Goal: Transaction & Acquisition: Purchase product/service

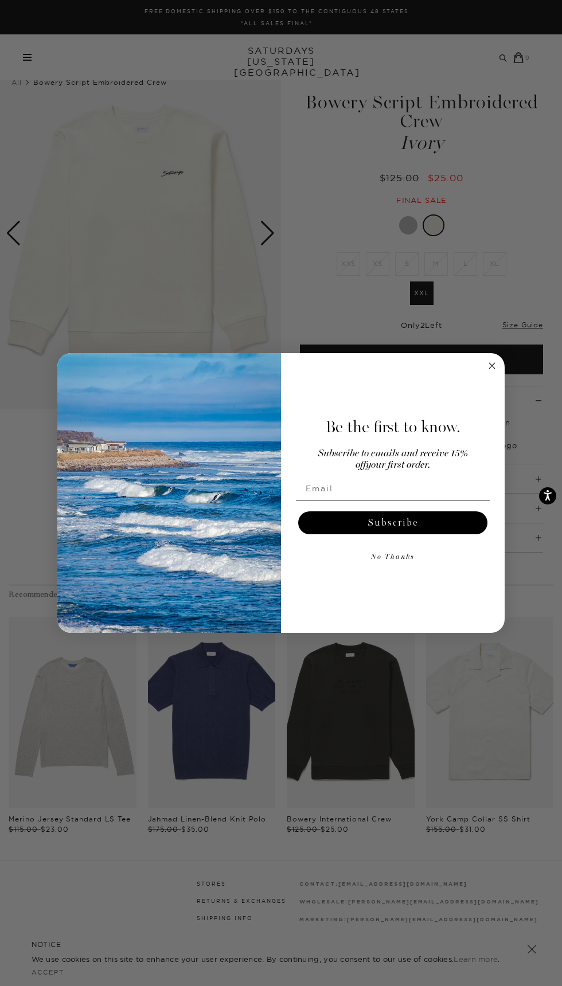
click at [495, 365] on circle "Close dialog" at bounding box center [492, 366] width 13 height 13
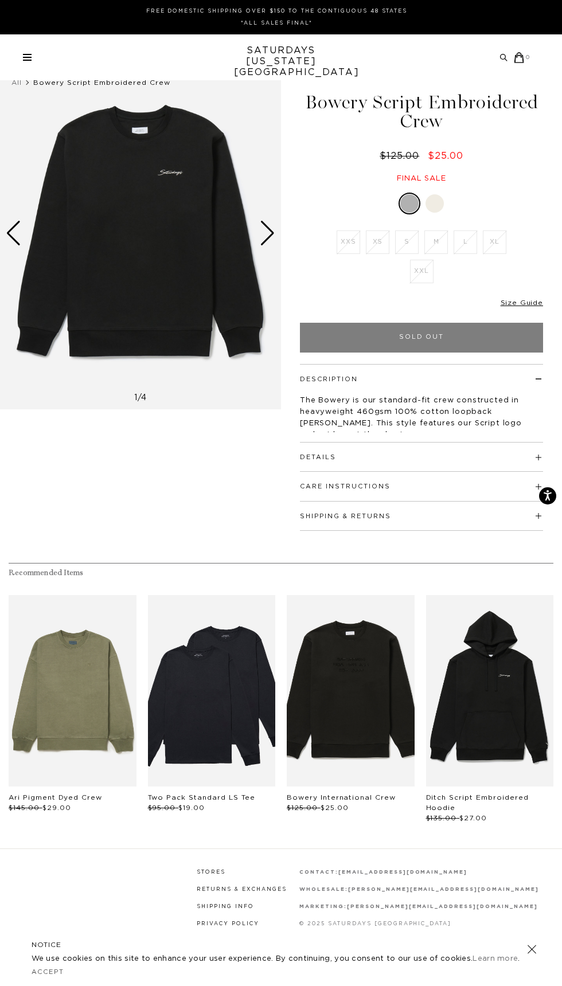
click at [435, 204] on div at bounding box center [434, 203] width 18 height 18
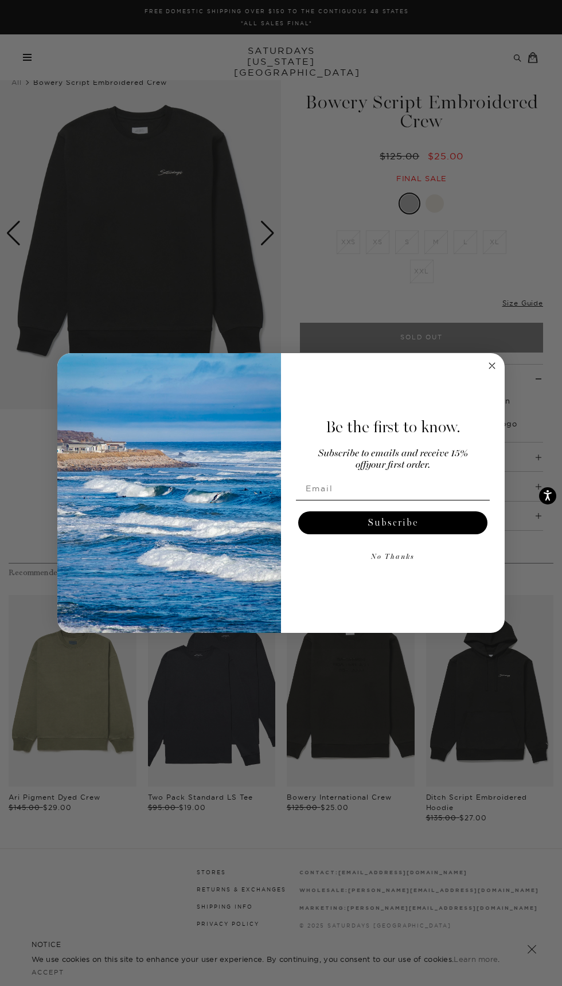
click at [491, 372] on circle "Close dialog" at bounding box center [492, 366] width 13 height 13
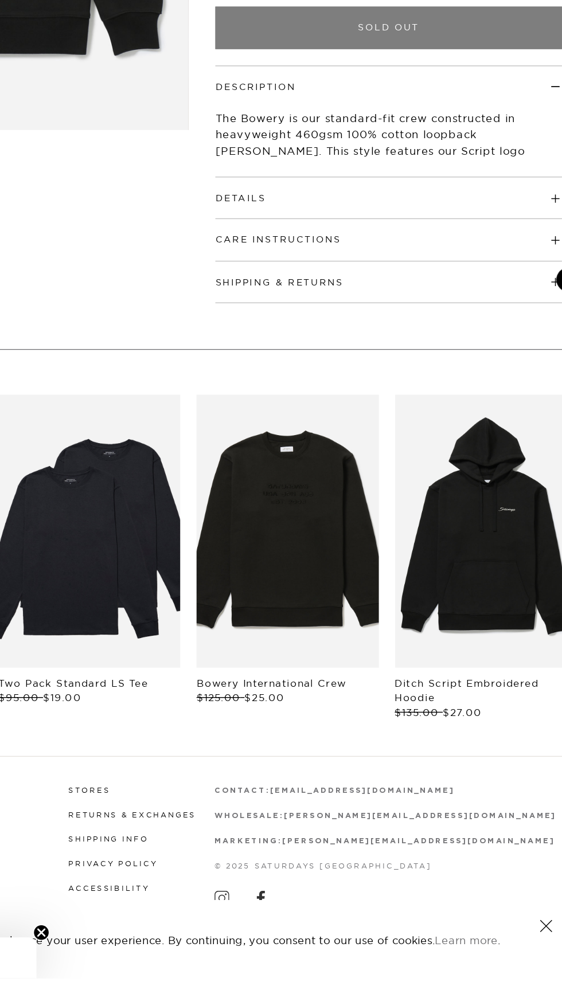
scroll to position [29, 0]
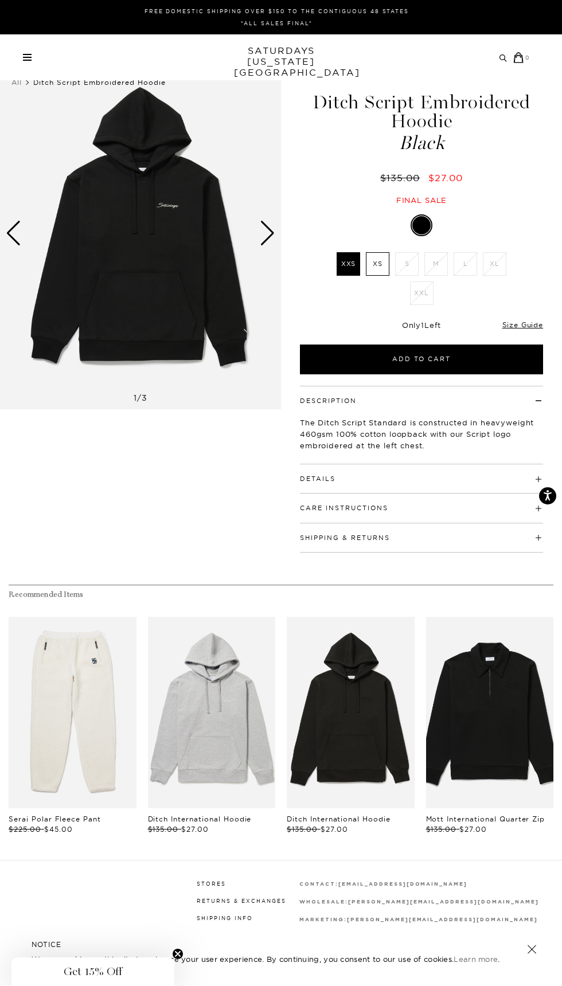
click at [214, 738] on link "files/U00028HD01-ASH-HEATHER_02.jpg" at bounding box center [212, 713] width 128 height 192
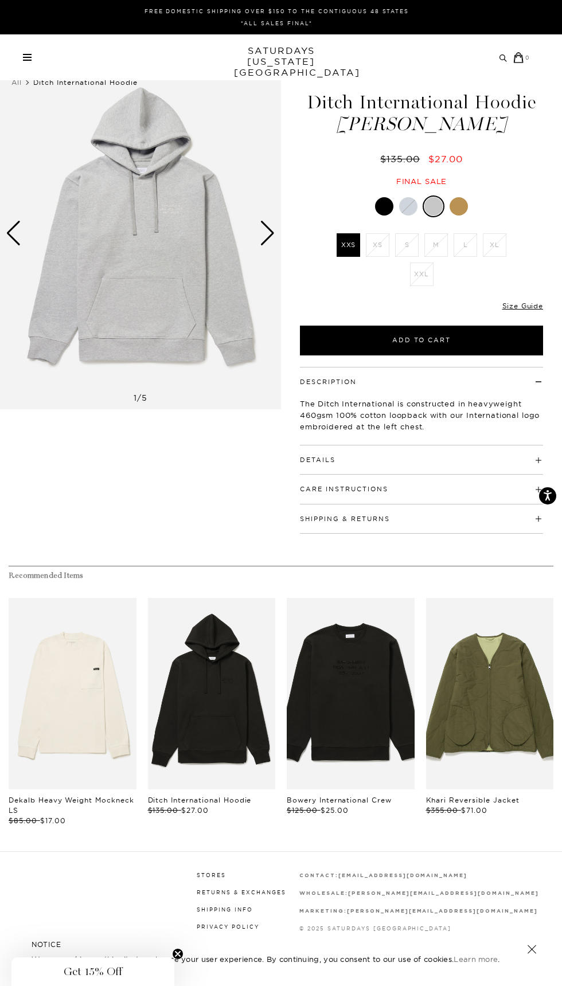
click at [268, 55] on link "SATURDAYS NEW YORK CITY" at bounding box center [281, 61] width 95 height 33
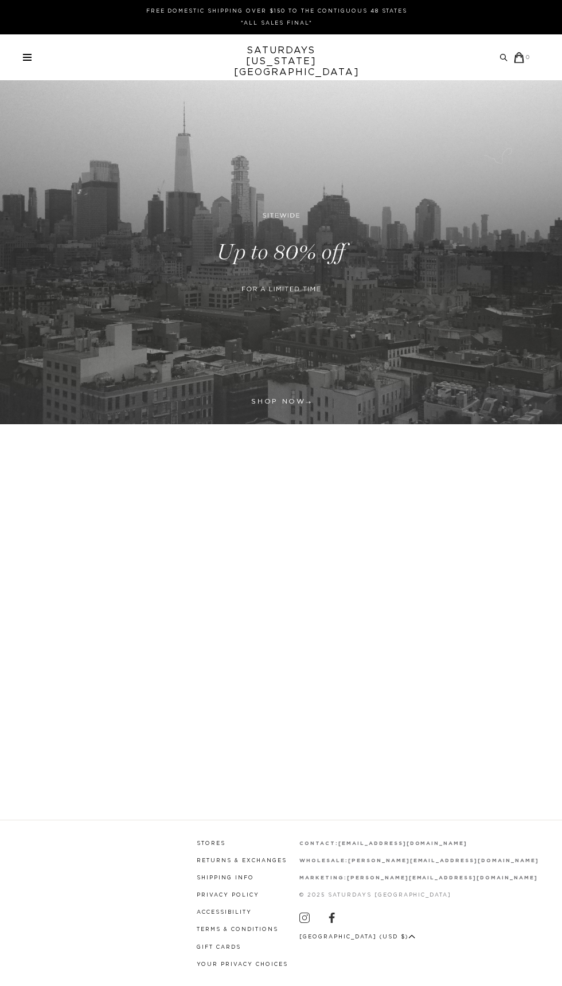
click at [27, 60] on span at bounding box center [27, 60] width 9 height 1
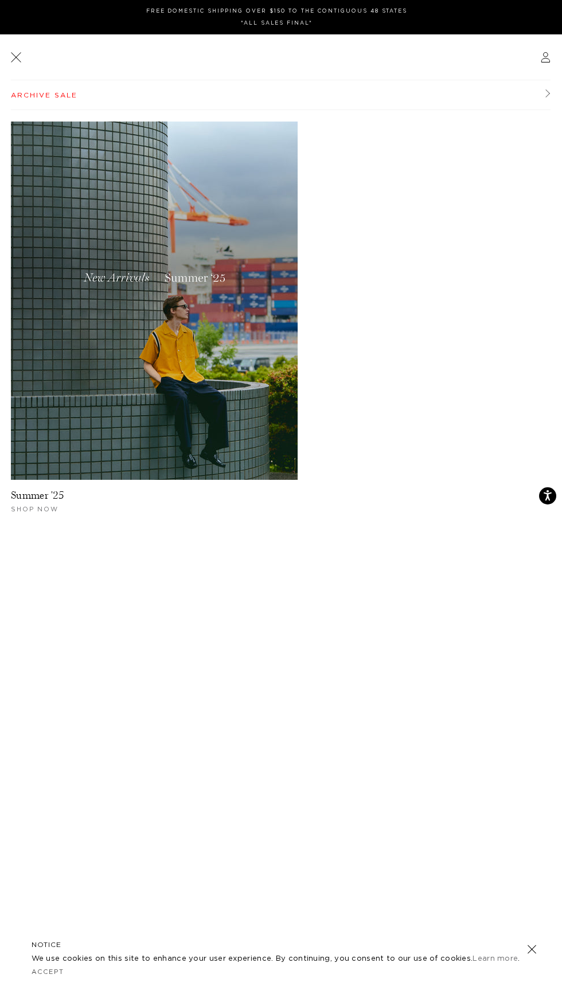
click at [66, 100] on link "Archive Sale" at bounding box center [281, 95] width 540 height 30
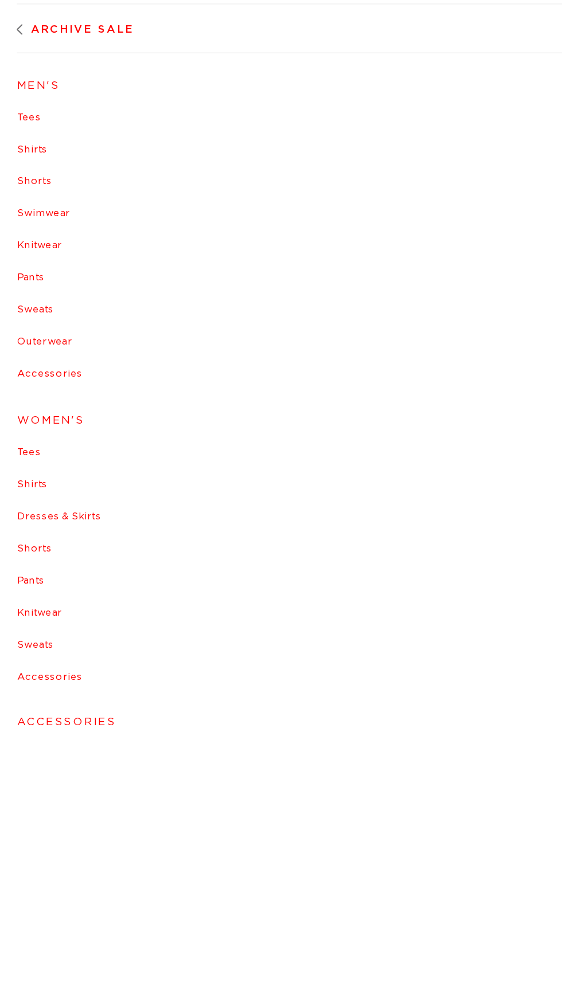
click at [25, 177] on link "Shirts" at bounding box center [281, 173] width 540 height 7
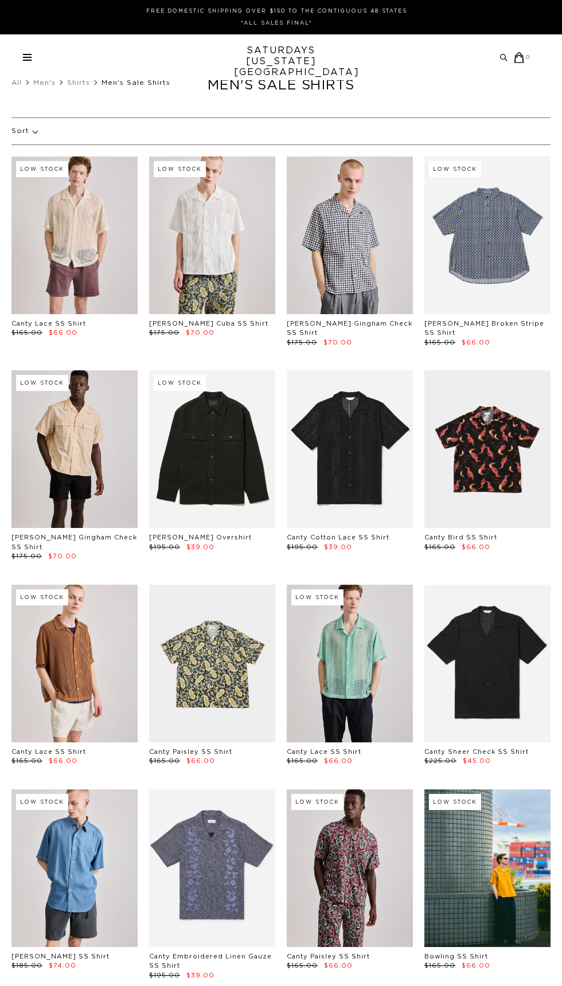
click at [15, 126] on p "Sort" at bounding box center [24, 131] width 26 height 26
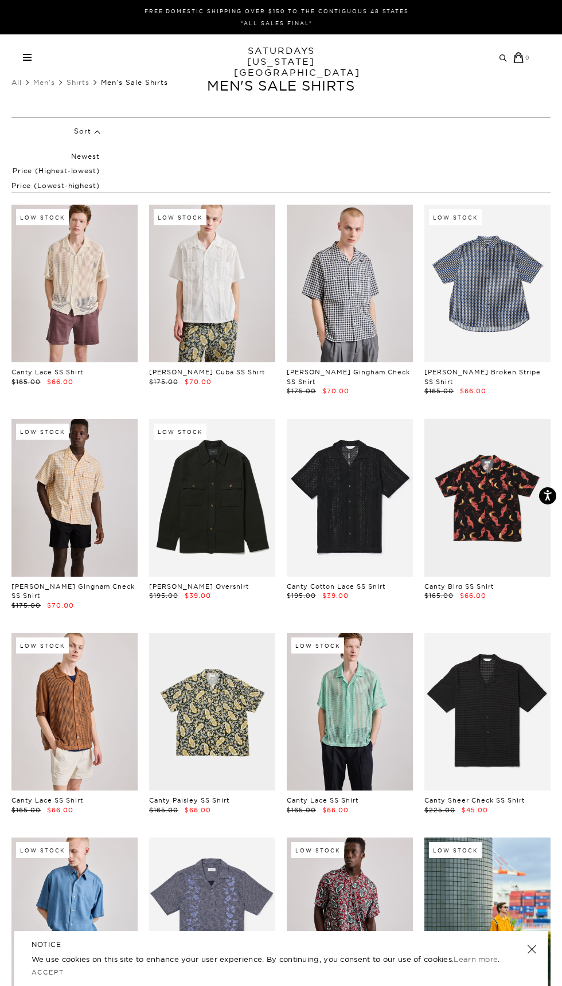
click at [75, 83] on link "Shirts" at bounding box center [78, 82] width 23 height 9
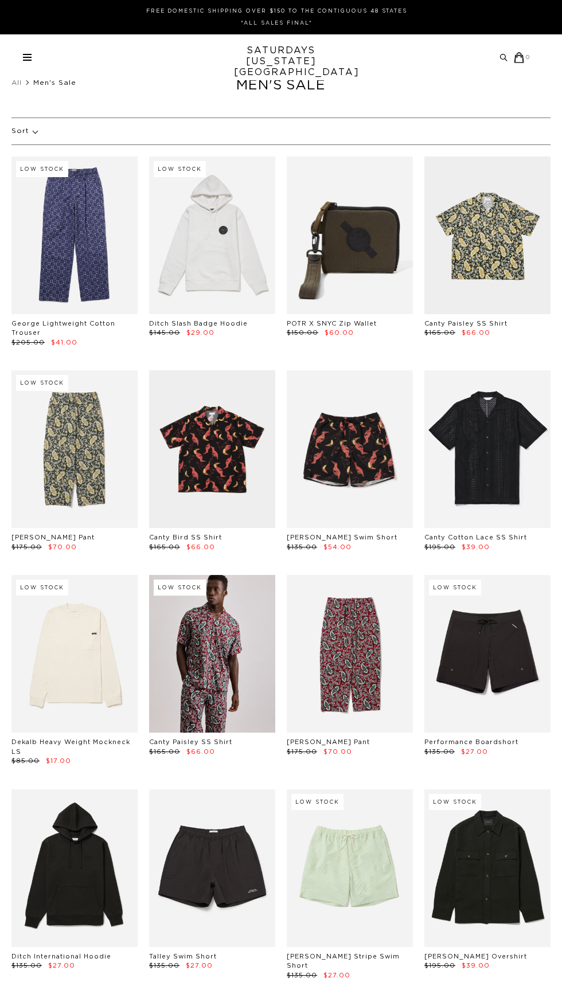
click at [29, 126] on p "Sort" at bounding box center [24, 131] width 26 height 26
